Goal: Task Accomplishment & Management: Use online tool/utility

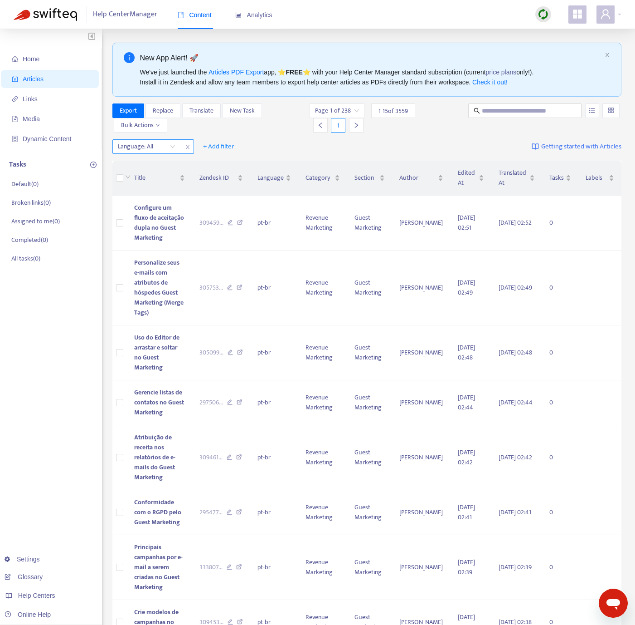
click at [158, 145] on div at bounding box center [142, 146] width 55 height 11
click at [152, 166] on div "en-us" at bounding box center [199, 165] width 158 height 10
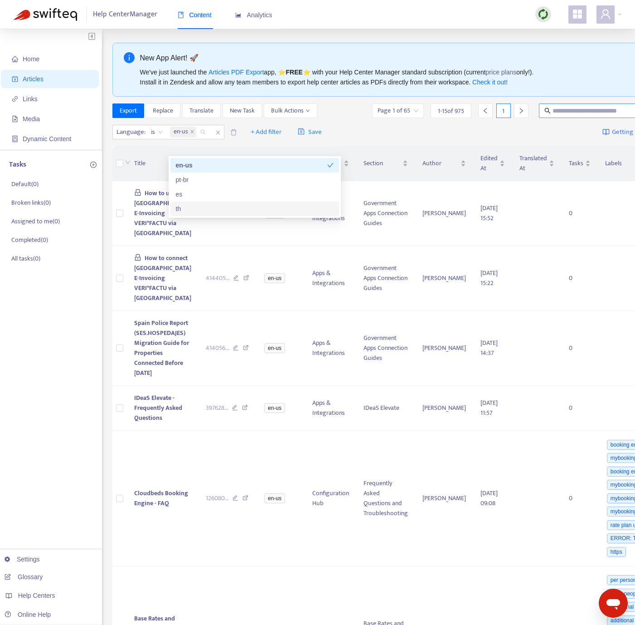
click at [578, 107] on input "text" at bounding box center [596, 111] width 87 height 10
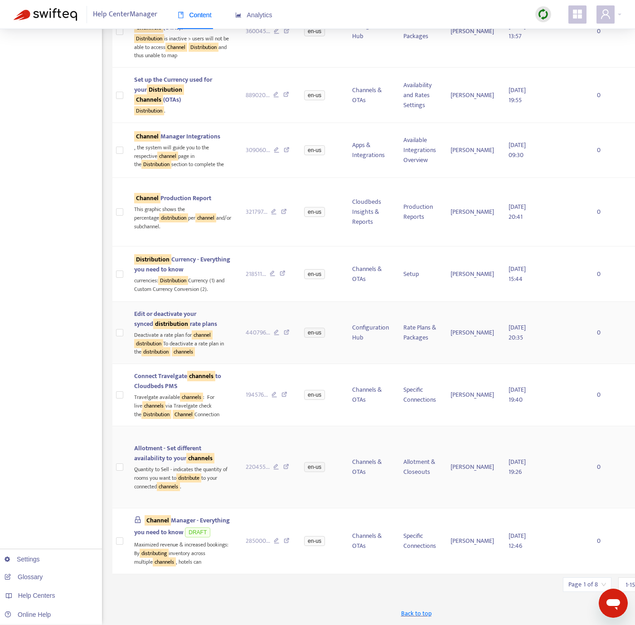
scroll to position [1290, 0]
click at [569, 586] on input "search" at bounding box center [588, 584] width 38 height 14
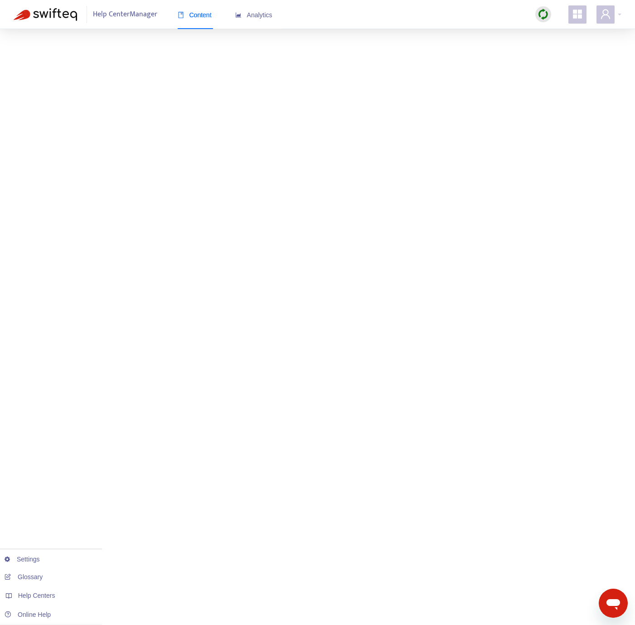
drag, startPoint x: 323, startPoint y: 585, endPoint x: 322, endPoint y: 569, distance: 15.5
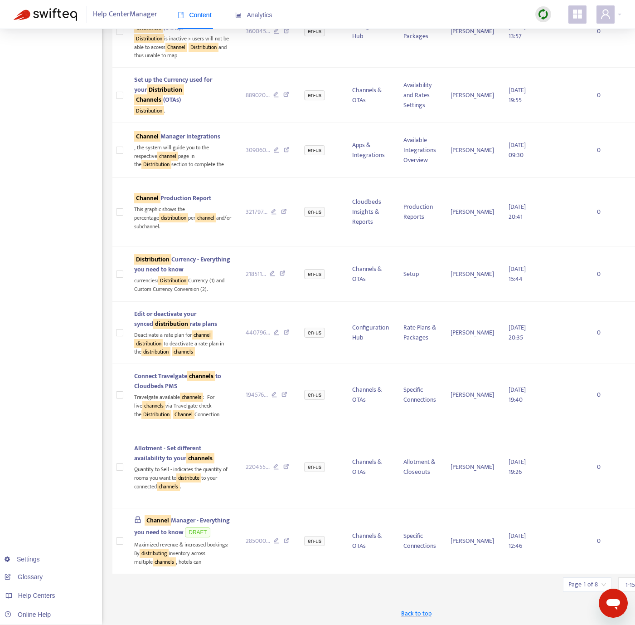
click at [569, 582] on input "search" at bounding box center [588, 584] width 38 height 14
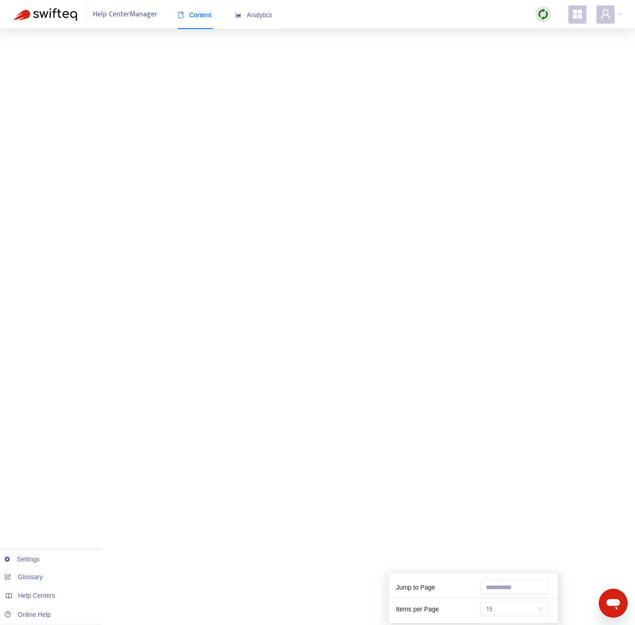
click at [532, 602] on span "15" at bounding box center [514, 609] width 57 height 14
click at [425, 586] on div "50" at bounding box center [463, 591] width 158 height 10
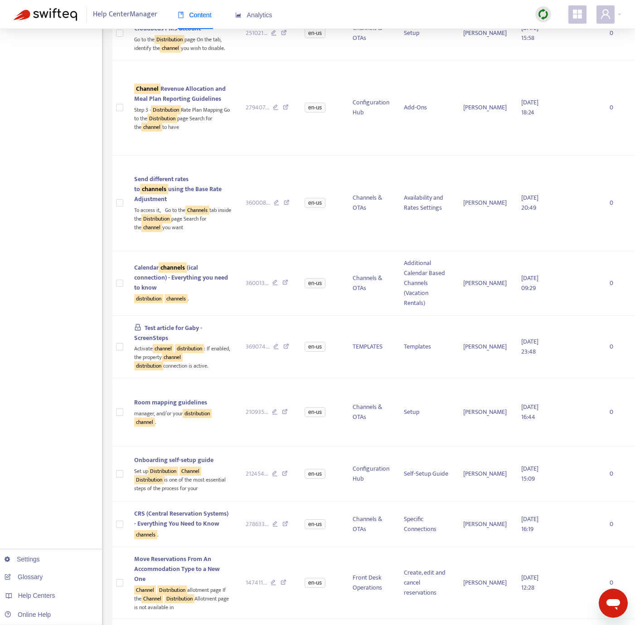
scroll to position [0, 0]
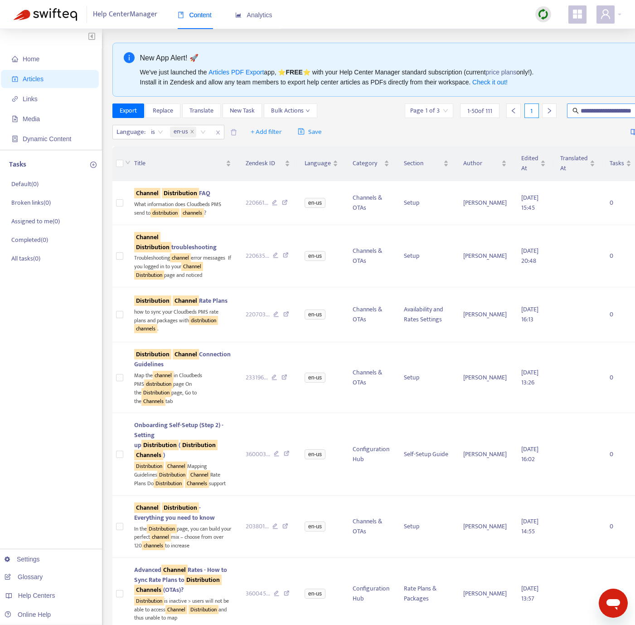
click at [604, 113] on input "**********" at bounding box center [624, 111] width 87 height 10
type input "**********"
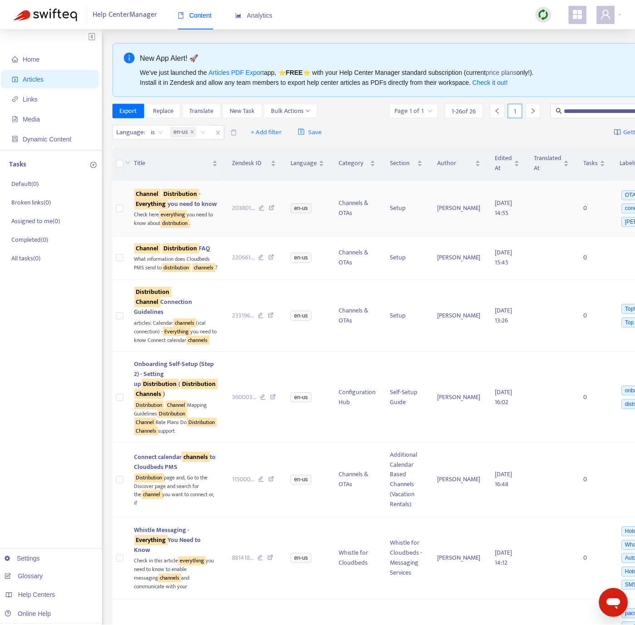
scroll to position [0, 0]
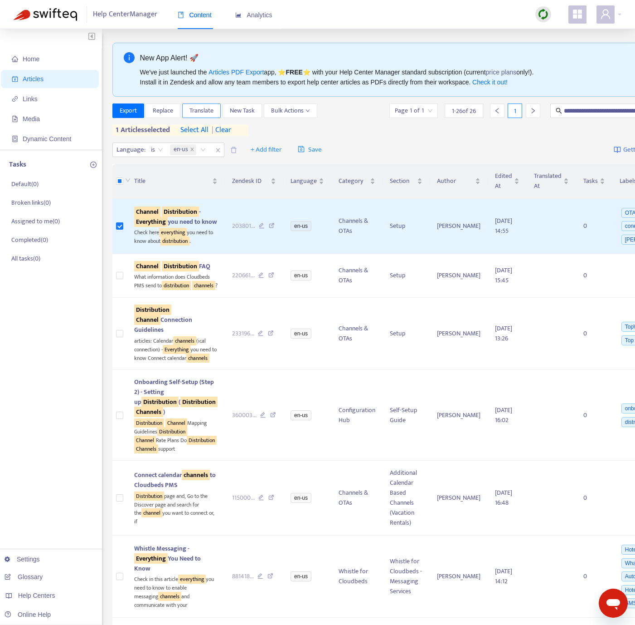
click at [205, 106] on span "Translate" at bounding box center [202, 111] width 24 height 10
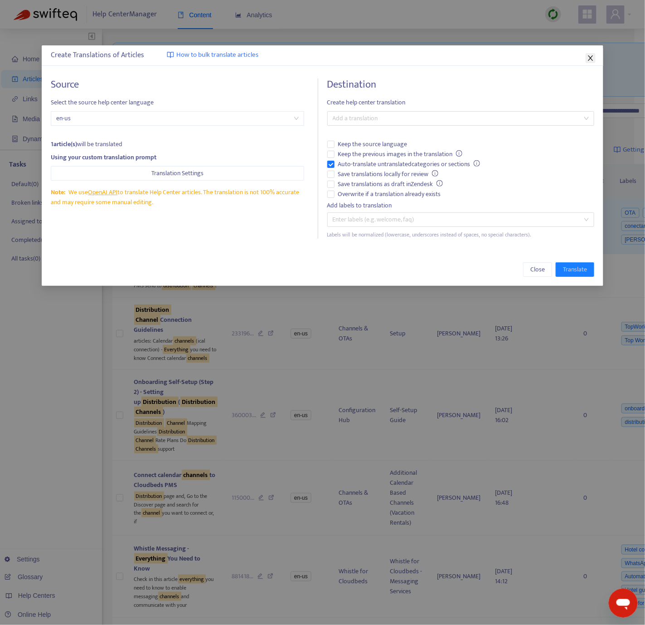
click at [590, 53] on button "Close" at bounding box center [591, 58] width 10 height 10
